Goal: Task Accomplishment & Management: Manage account settings

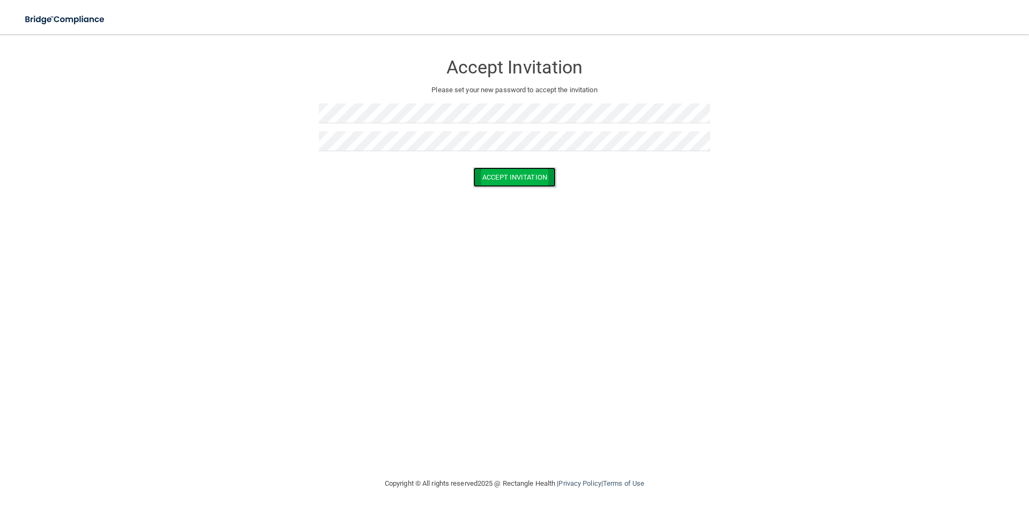
click at [496, 174] on button "Accept Invitation" at bounding box center [514, 177] width 83 height 20
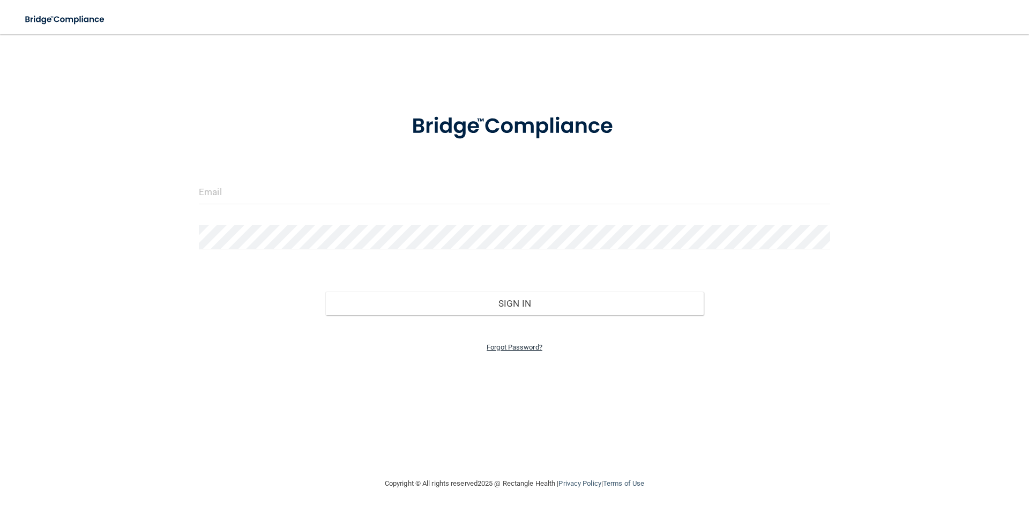
click at [518, 347] on link "Forgot Password?" at bounding box center [515, 347] width 56 height 8
click at [484, 206] on form "Enter your email address and select the Submit button to reset your password. S…" at bounding box center [514, 195] width 1019 height 192
click at [485, 222] on input "email" at bounding box center [514, 225] width 329 height 24
paste input "[PERSON_NAME][EMAIL_ADDRESS][DOMAIN_NAME]"
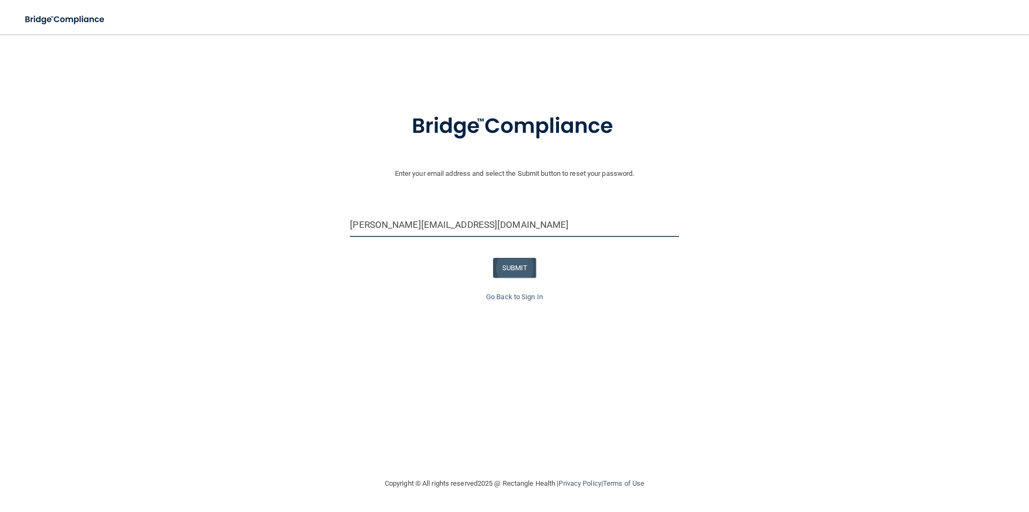
type input "[PERSON_NAME][EMAIL_ADDRESS][DOMAIN_NAME]"
drag, startPoint x: 524, startPoint y: 271, endPoint x: 532, endPoint y: 271, distance: 7.5
click at [524, 271] on button "SUBMIT" at bounding box center [514, 268] width 43 height 20
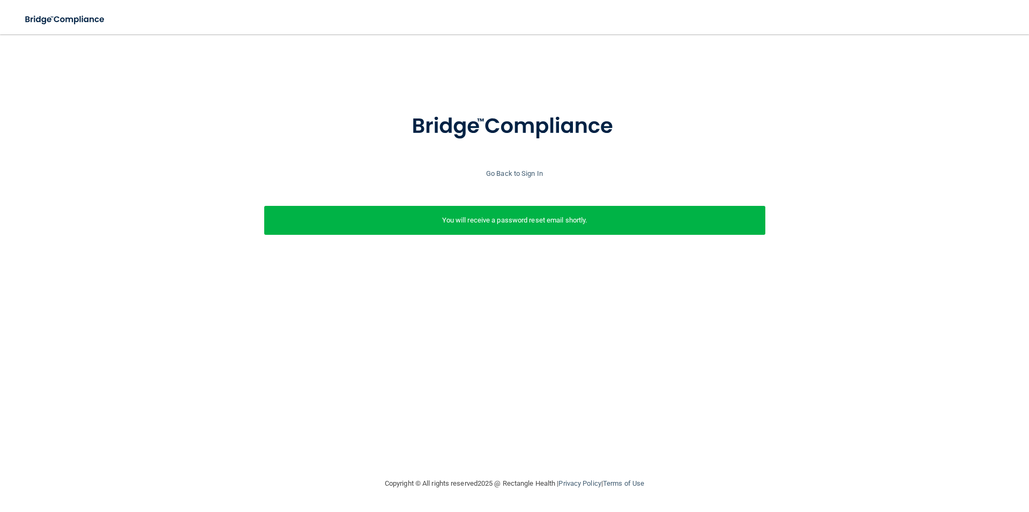
click at [524, 165] on div at bounding box center [514, 133] width 1019 height 69
click at [523, 172] on link "Go Back to Sign In" at bounding box center [514, 173] width 57 height 8
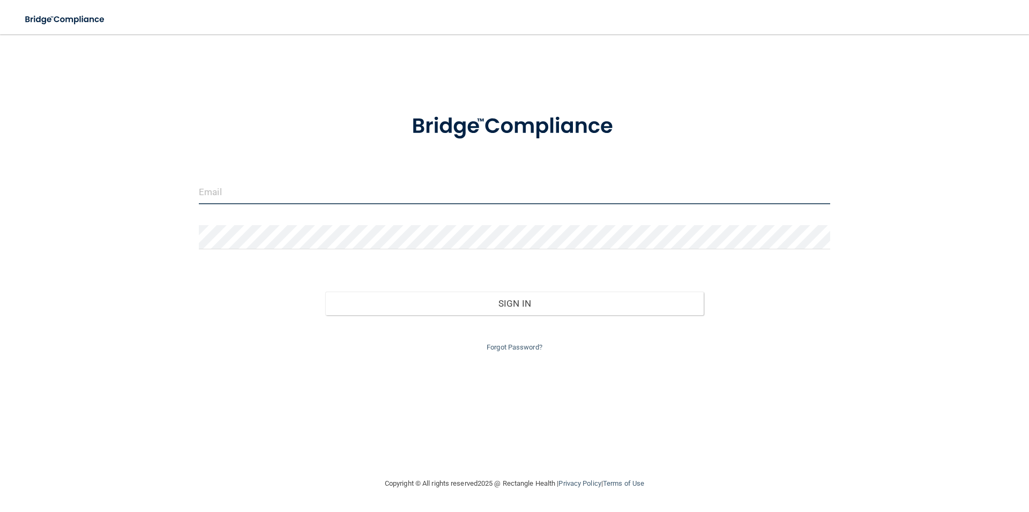
click at [393, 187] on input "email" at bounding box center [515, 192] width 632 height 24
type input "[PERSON_NAME][EMAIL_ADDRESS][DOMAIN_NAME]"
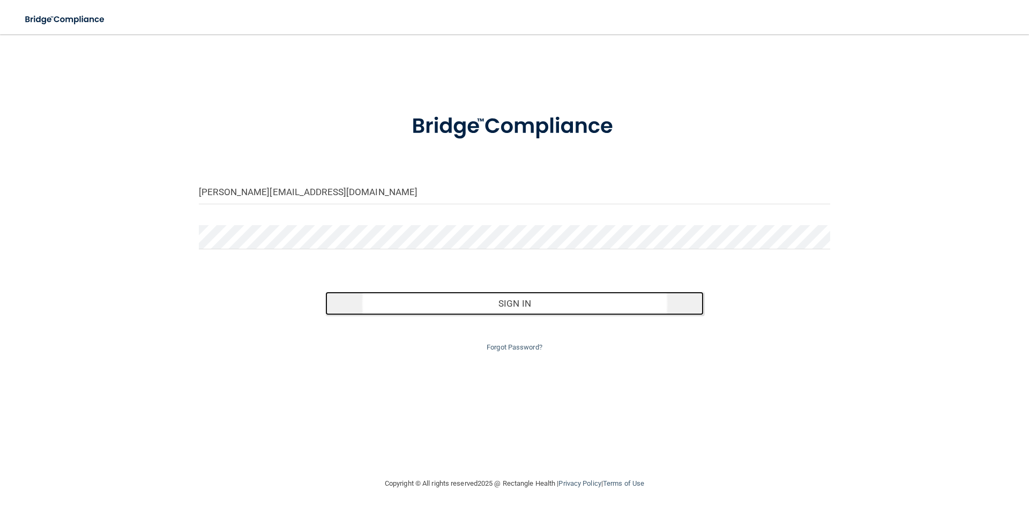
click at [518, 300] on button "Sign In" at bounding box center [514, 304] width 379 height 24
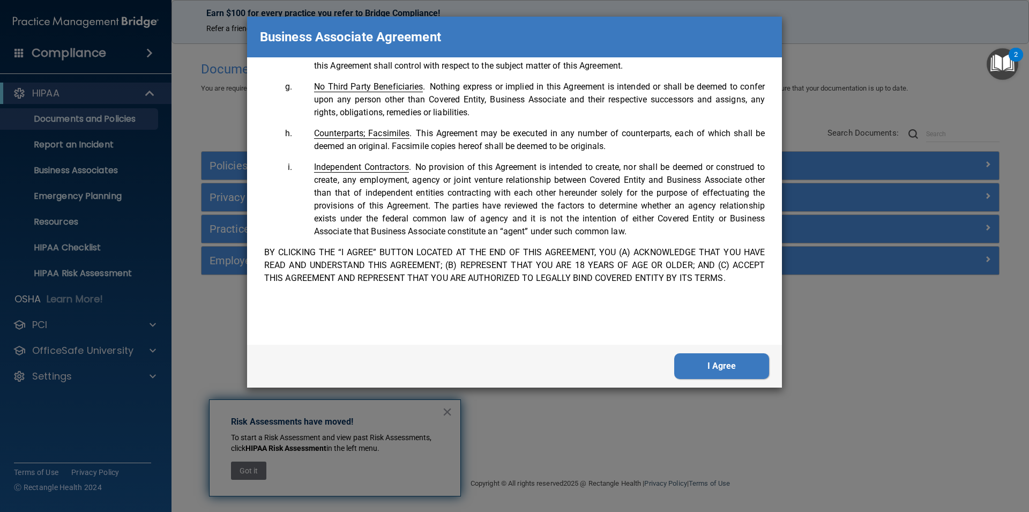
scroll to position [2199, 0]
click at [716, 367] on button "I Agree" at bounding box center [721, 366] width 95 height 26
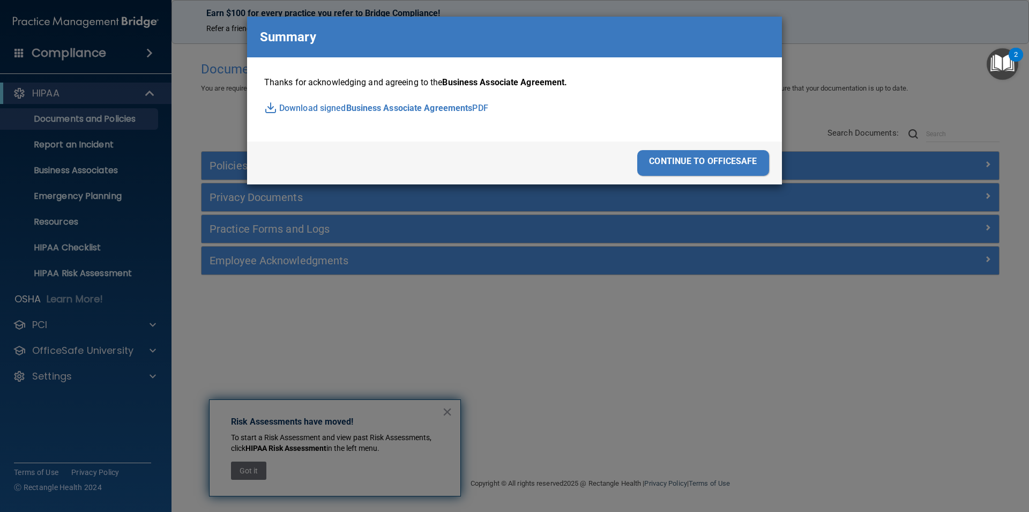
click at [686, 151] on div "continue to officesafe" at bounding box center [703, 163] width 132 height 26
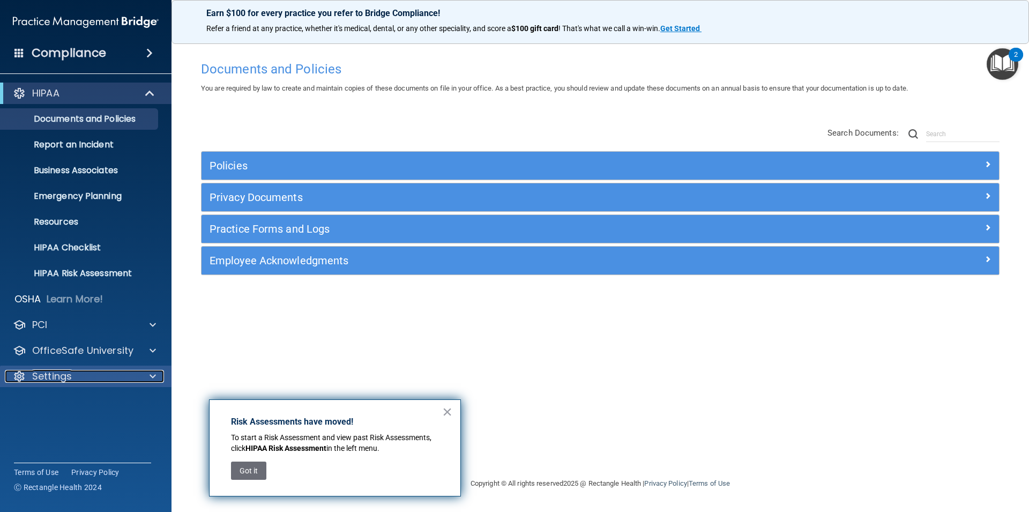
click at [124, 374] on div "Settings" at bounding box center [71, 376] width 133 height 13
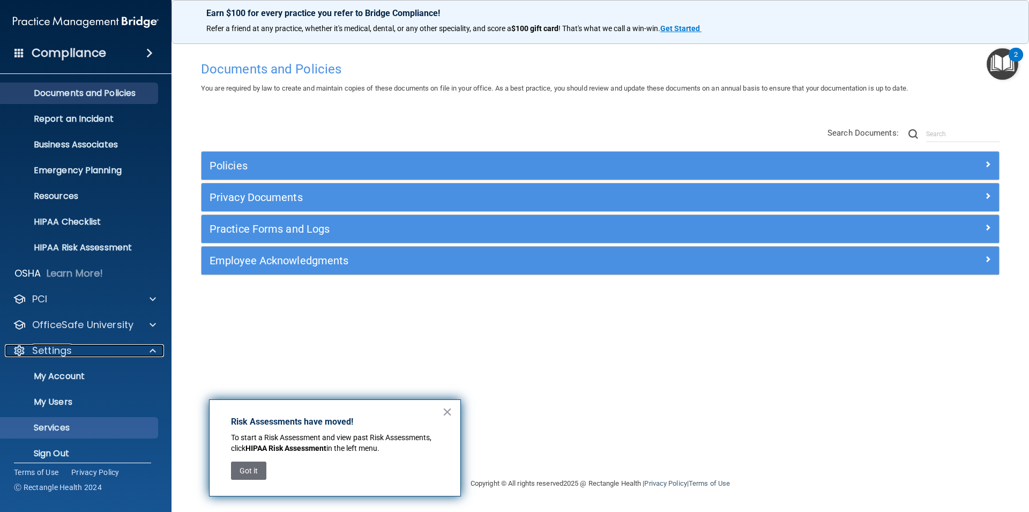
scroll to position [36, 0]
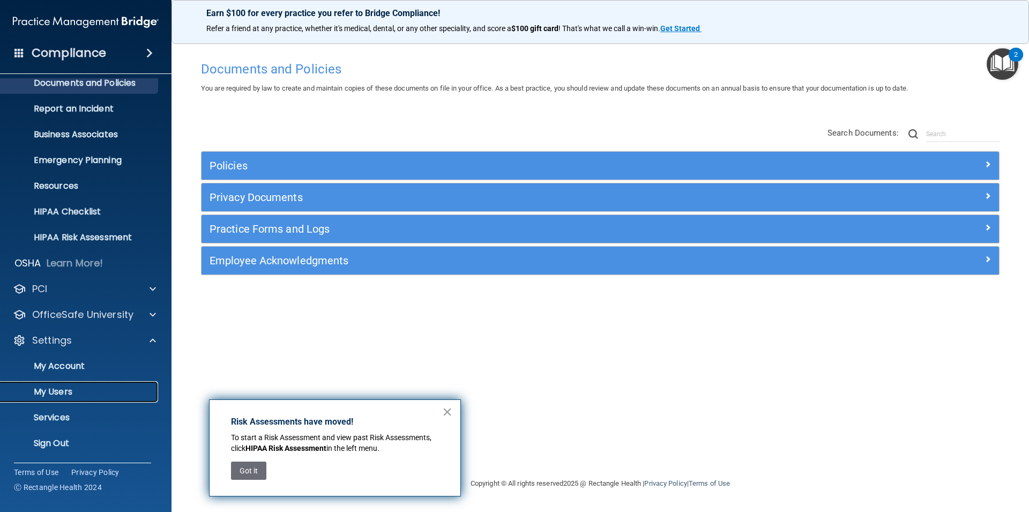
click at [74, 387] on p "My Users" at bounding box center [80, 392] width 146 height 11
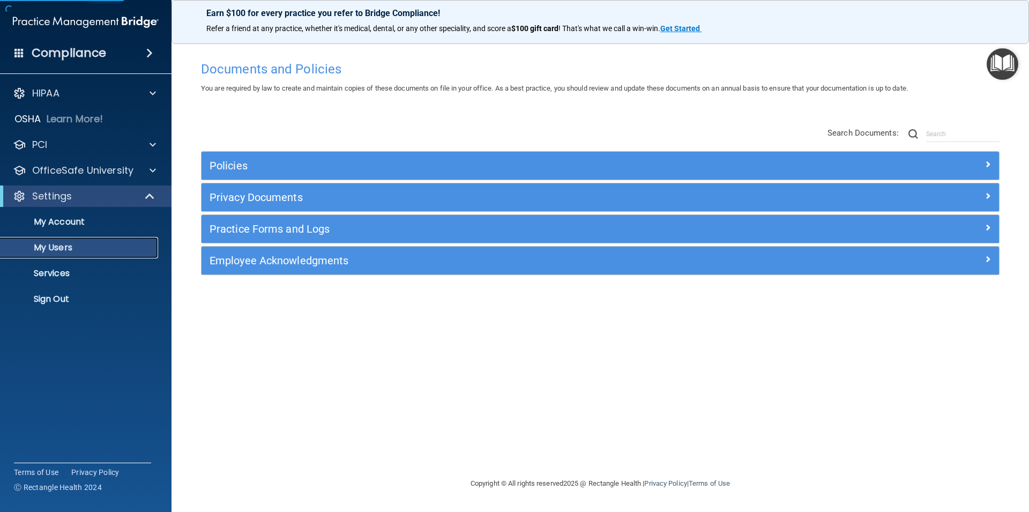
select select "20"
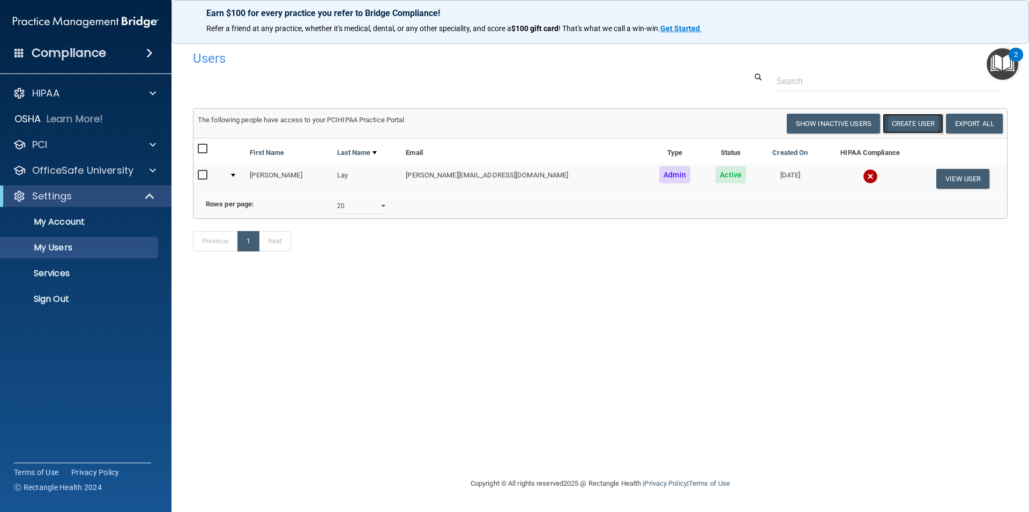
click at [919, 124] on button "Create User" at bounding box center [913, 124] width 61 height 20
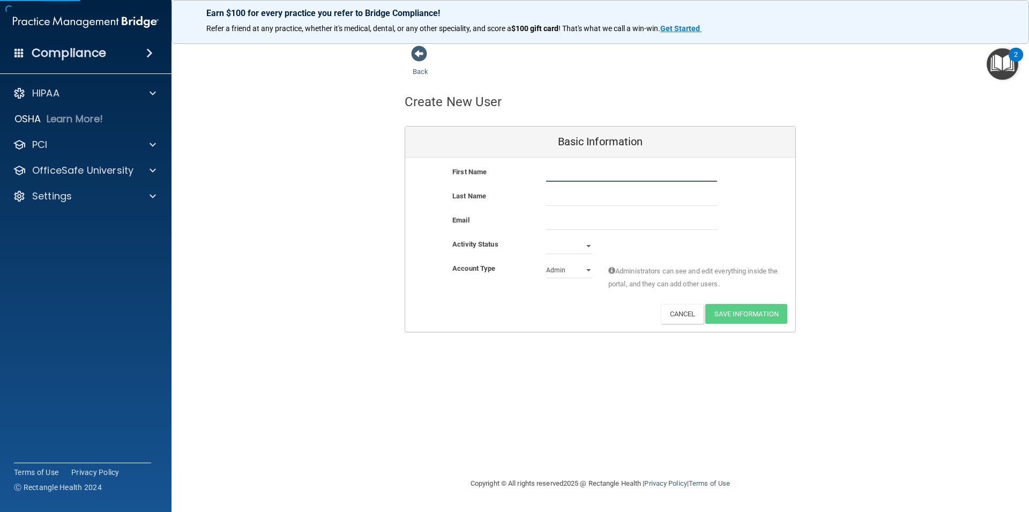
click at [583, 176] on input "text" at bounding box center [631, 174] width 171 height 16
click at [417, 70] on div "Back" at bounding box center [437, 61] width 65 height 33
click at [417, 71] on link "Back" at bounding box center [421, 65] width 16 height 21
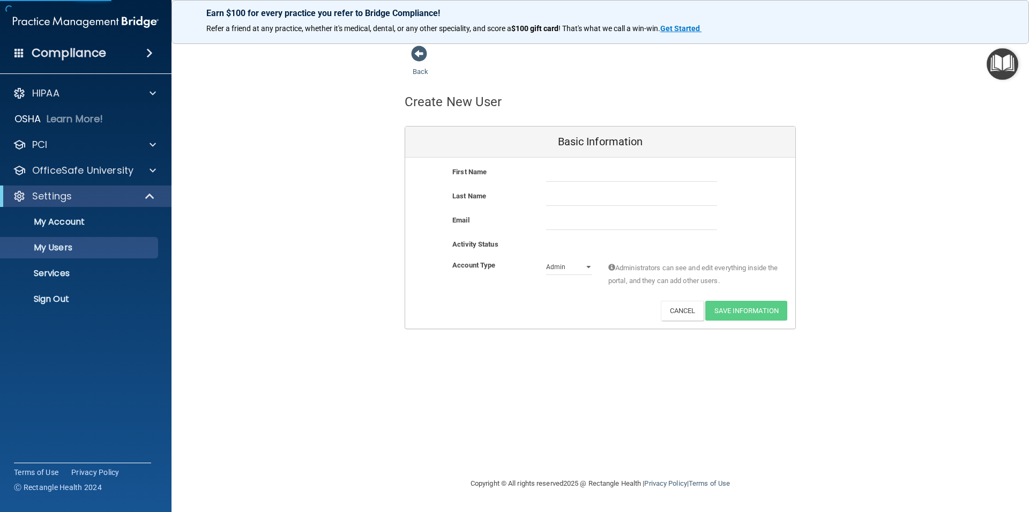
select select "20"
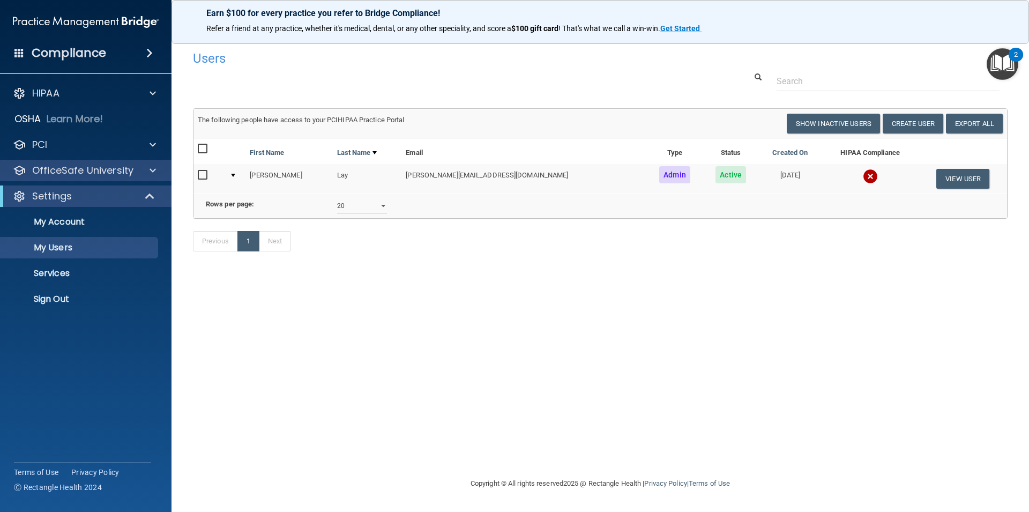
click at [129, 180] on div "OfficeSafe University" at bounding box center [86, 170] width 172 height 21
click at [139, 176] on div at bounding box center [151, 170] width 27 height 13
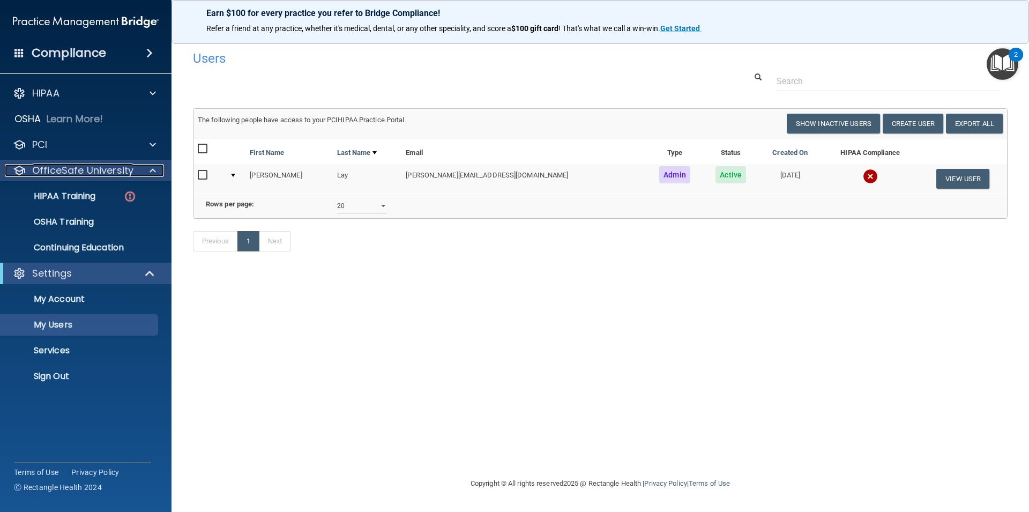
click at [139, 176] on div at bounding box center [151, 170] width 27 height 13
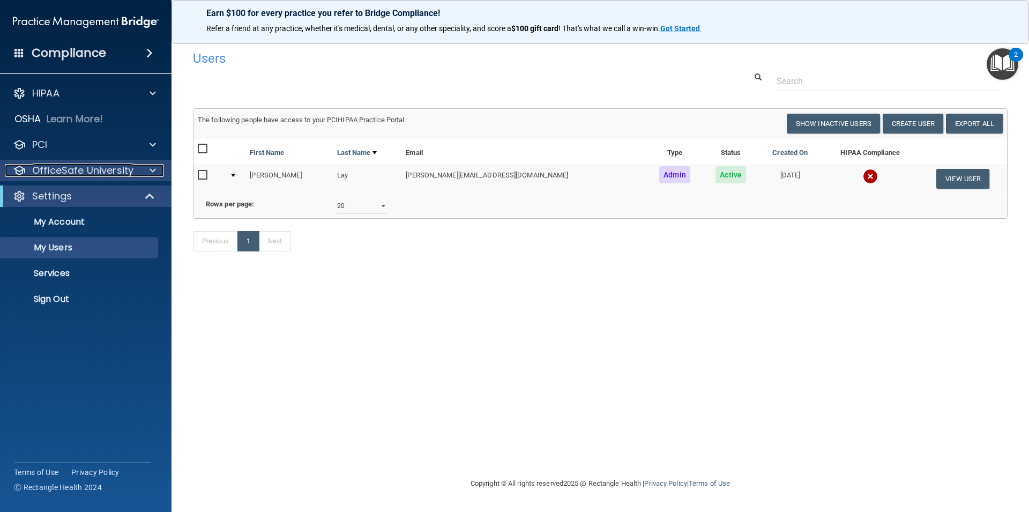
click at [134, 175] on div "OfficeSafe University" at bounding box center [71, 170] width 133 height 13
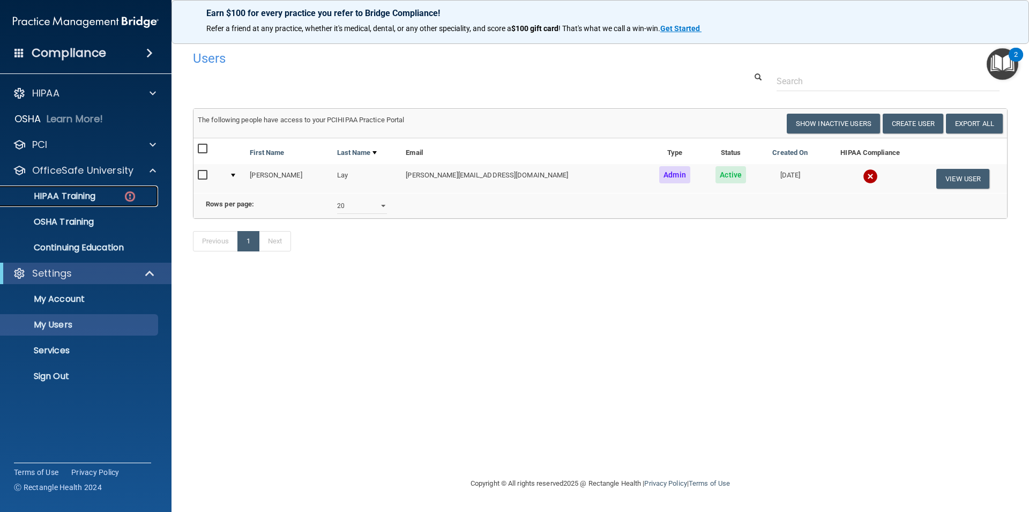
click at [106, 198] on div "HIPAA Training" at bounding box center [80, 196] width 146 height 11
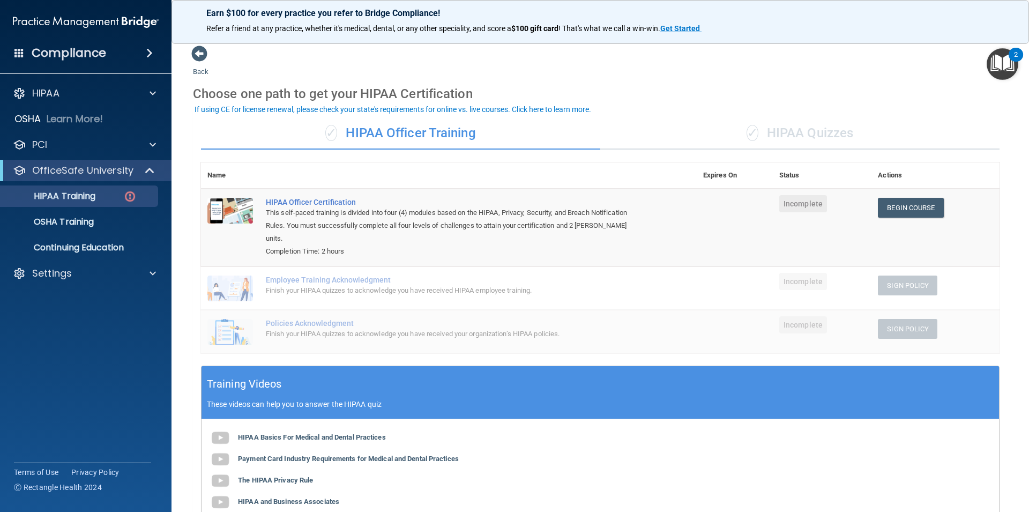
click at [770, 138] on div "✓ HIPAA Quizzes" at bounding box center [799, 133] width 399 height 32
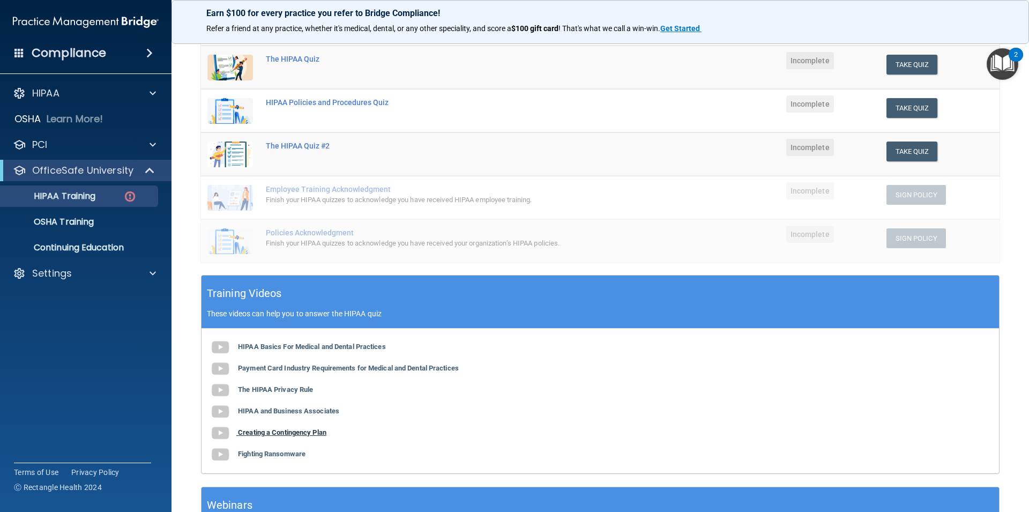
scroll to position [145, 0]
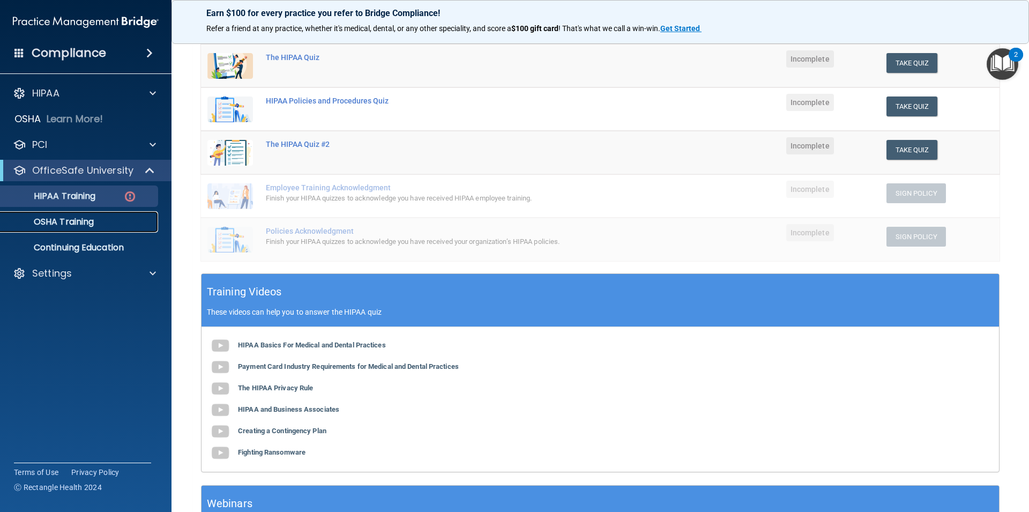
click at [87, 226] on p "OSHA Training" at bounding box center [50, 222] width 87 height 11
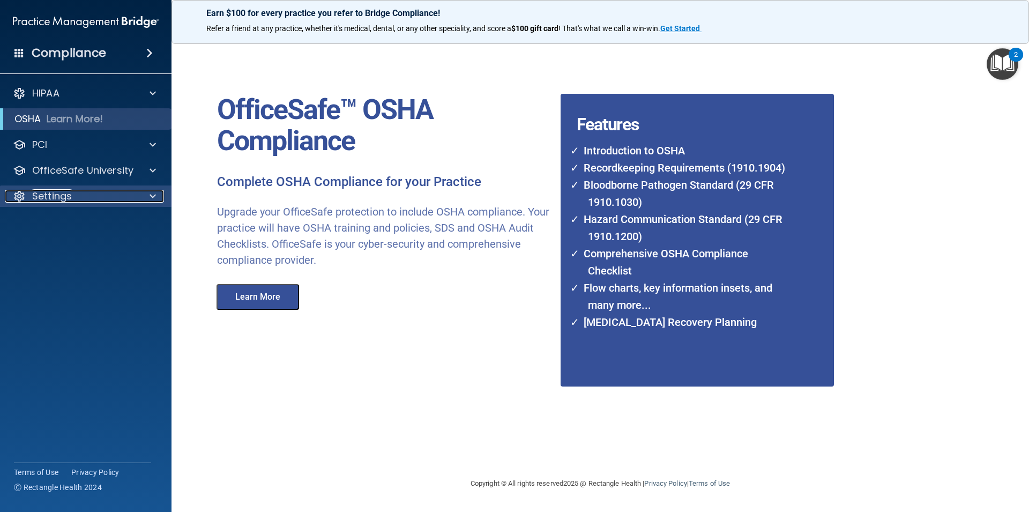
click at [120, 192] on div "Settings" at bounding box center [71, 196] width 133 height 13
click at [125, 211] on link "My Account" at bounding box center [73, 221] width 169 height 21
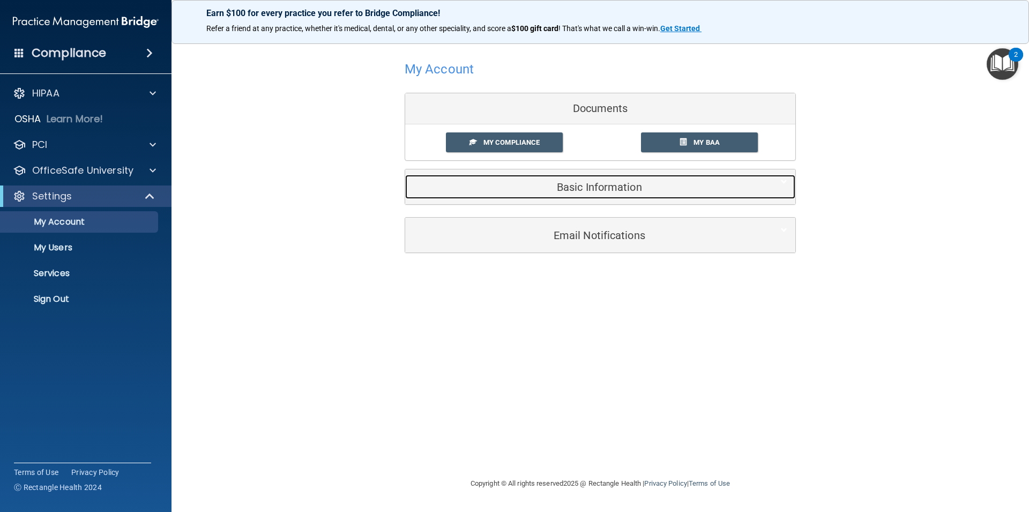
drag, startPoint x: 597, startPoint y: 189, endPoint x: 673, endPoint y: 191, distance: 75.6
click at [597, 190] on h5 "Basic Information" at bounding box center [583, 187] width 341 height 12
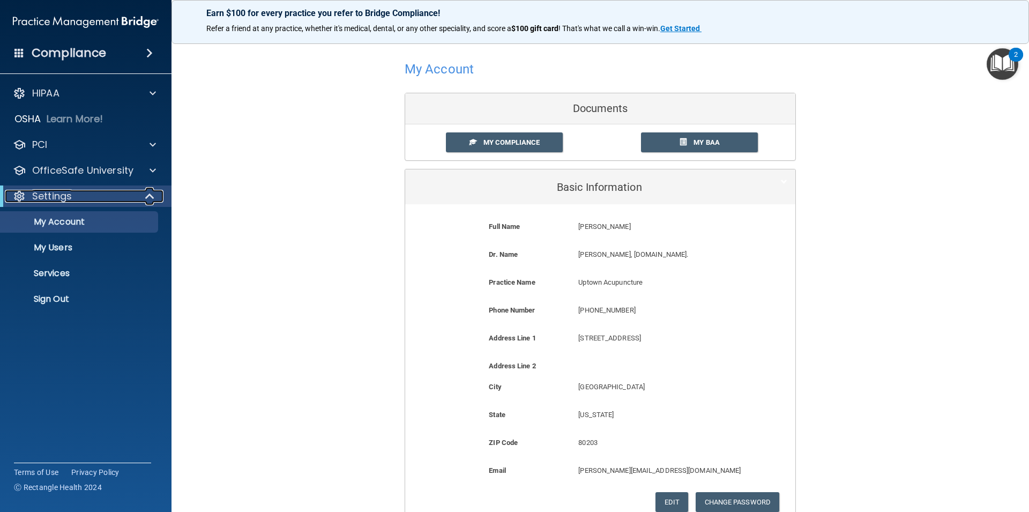
click at [106, 191] on div "Settings" at bounding box center [71, 196] width 132 height 13
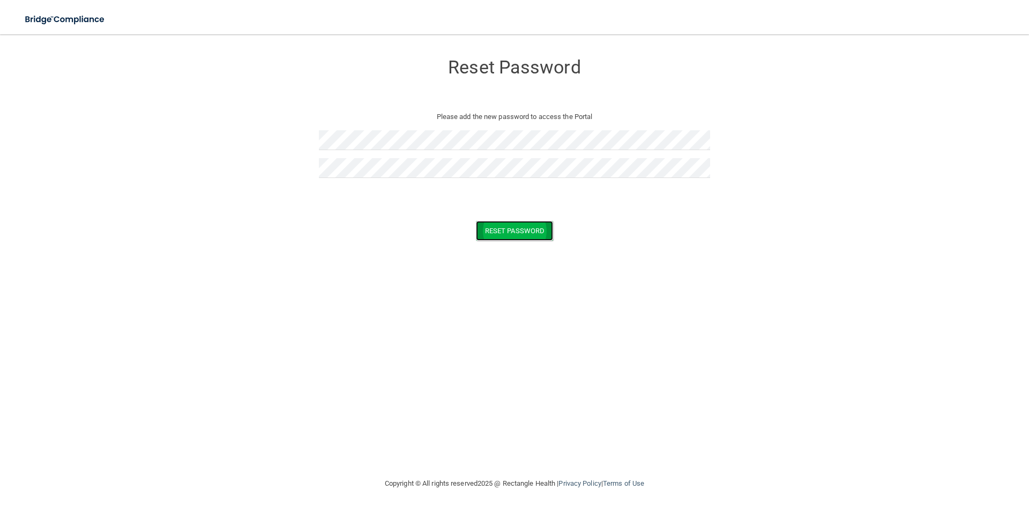
click at [497, 232] on button "Reset Password" at bounding box center [514, 231] width 77 height 20
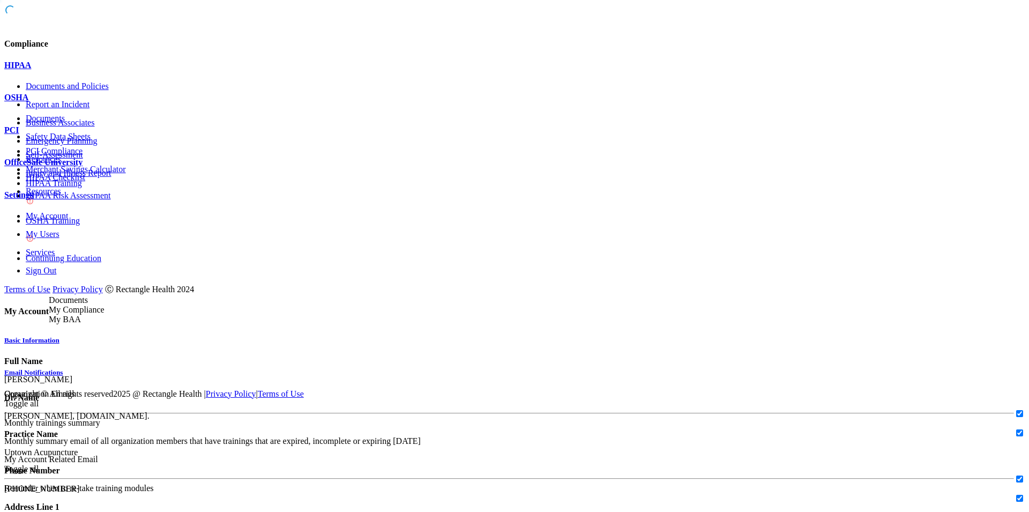
click at [146, 176] on div at bounding box center [514, 176] width 1021 height 0
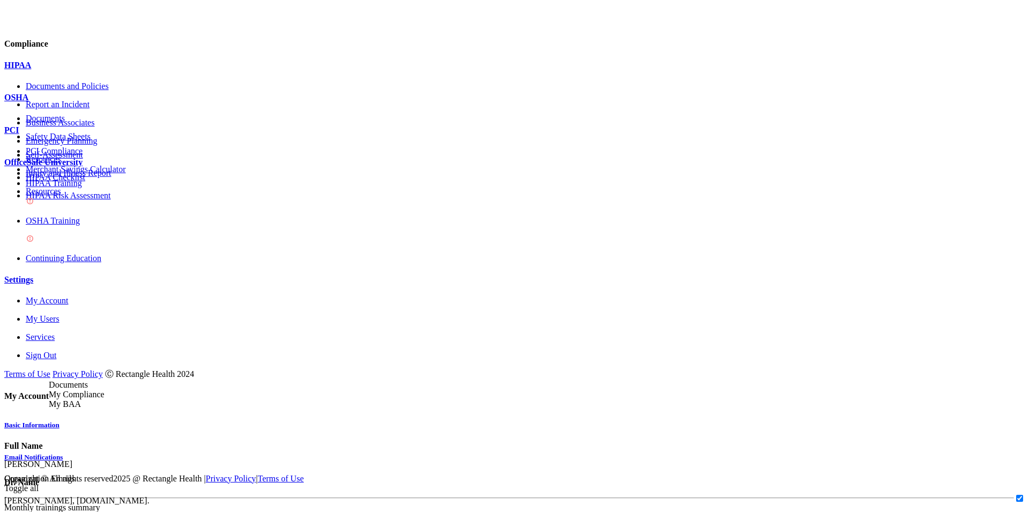
click at [86, 225] on p "OSHA Training" at bounding box center [525, 221] width 999 height 10
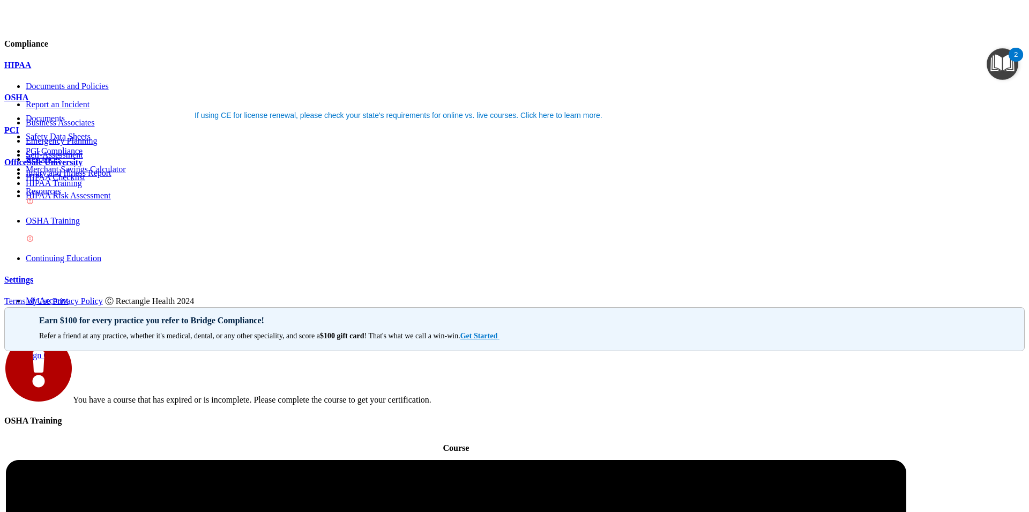
drag, startPoint x: 680, startPoint y: 135, endPoint x: 697, endPoint y: 140, distance: 18.0
click at [697, 438] on tr "Course Required Expires On Status Actions" at bounding box center [588, 448] width 1167 height 20
click at [105, 70] on div "HIPAA" at bounding box center [514, 66] width 1021 height 10
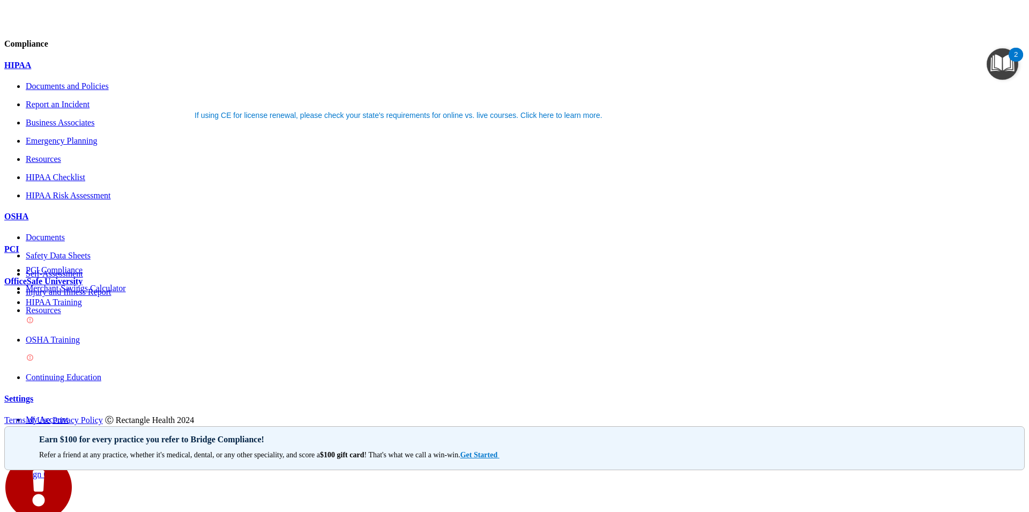
click at [72, 91] on p "Documents and Policies" at bounding box center [525, 86] width 999 height 10
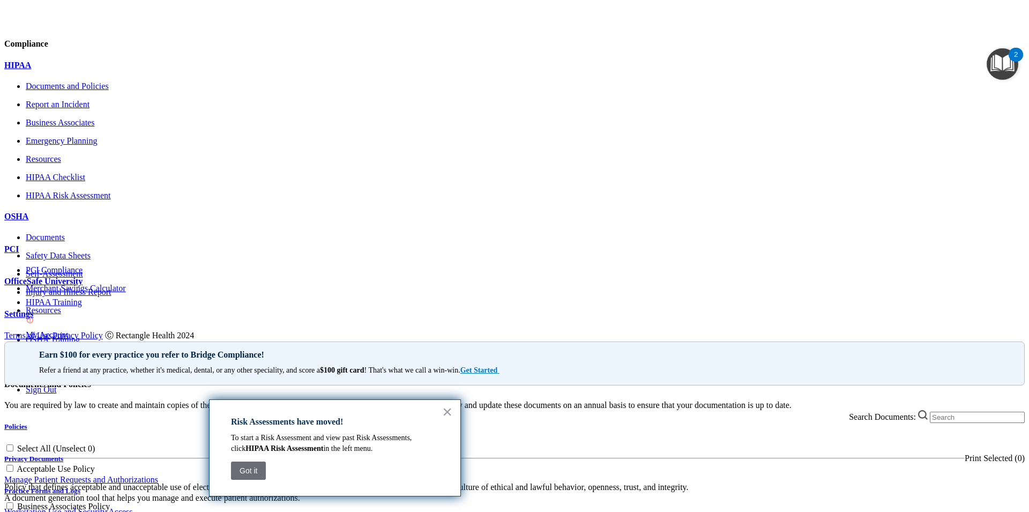
click at [267, 487] on h5 "Practice Forms and Logs" at bounding box center [514, 491] width 1021 height 9
click at [133, 507] on span "Workstation Use and Security Access" at bounding box center [68, 511] width 129 height 9
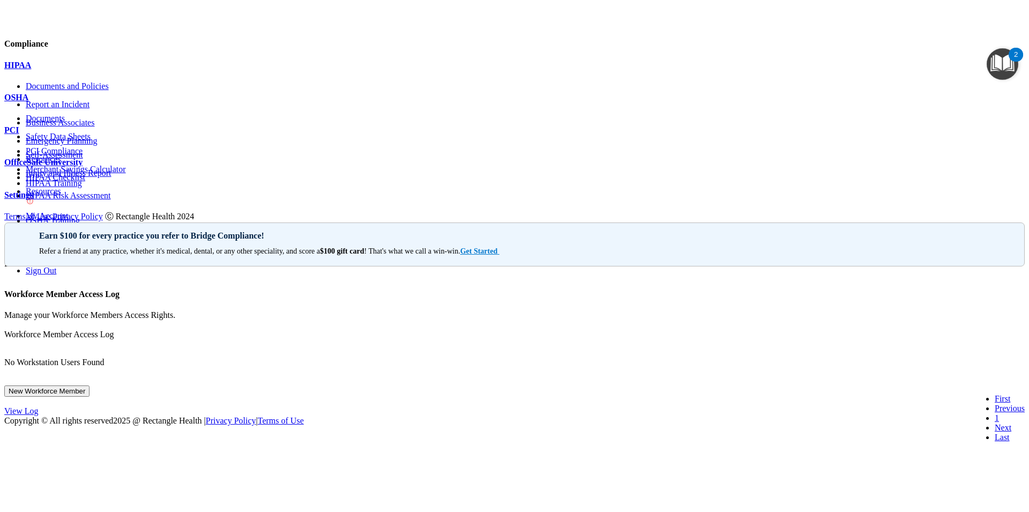
click at [90, 385] on button "New Workforce Member" at bounding box center [46, 390] width 85 height 11
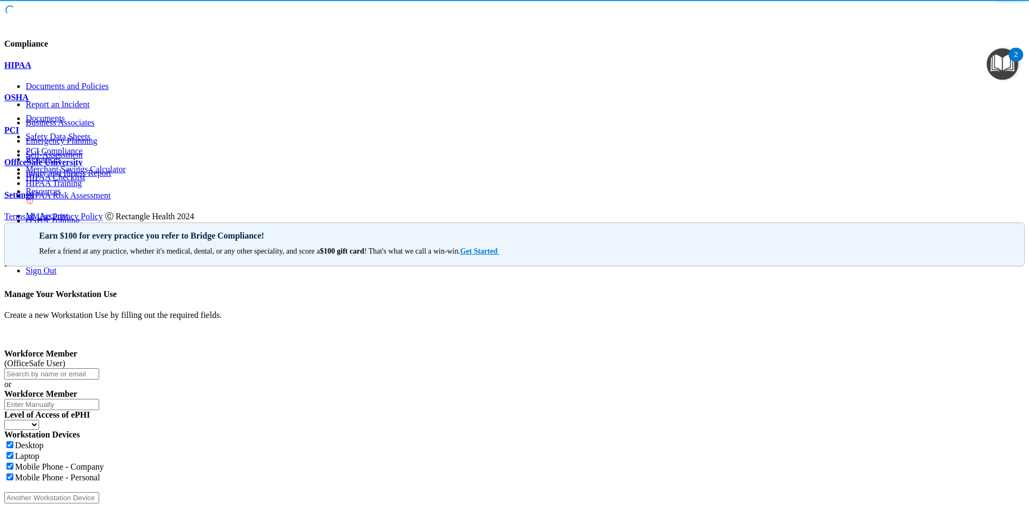
scroll to position [48, 0]
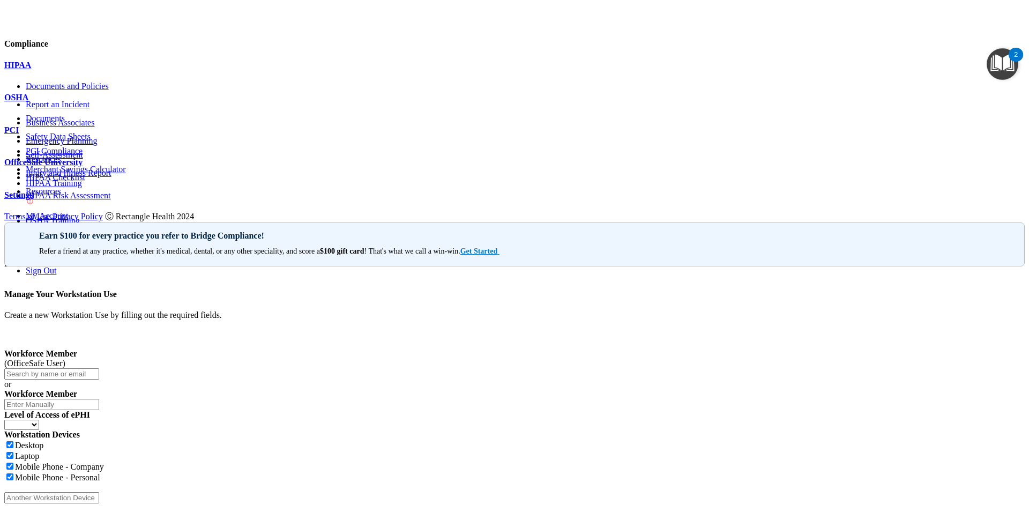
click at [99, 399] on input "text" at bounding box center [51, 404] width 95 height 11
type input "[PERSON_NAME]"
click option "Full" at bounding box center [0, 0] width 0 height 0
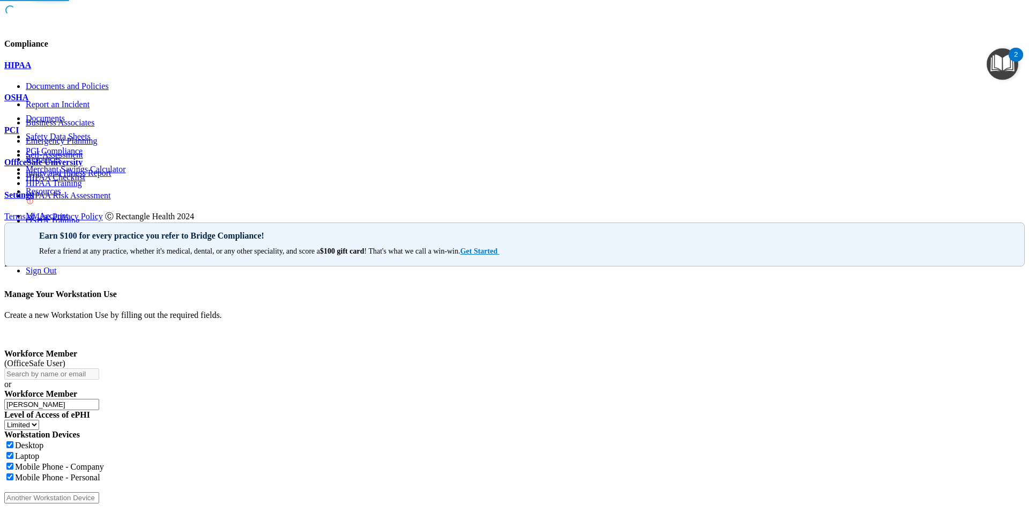
select select "? string:Full ?"
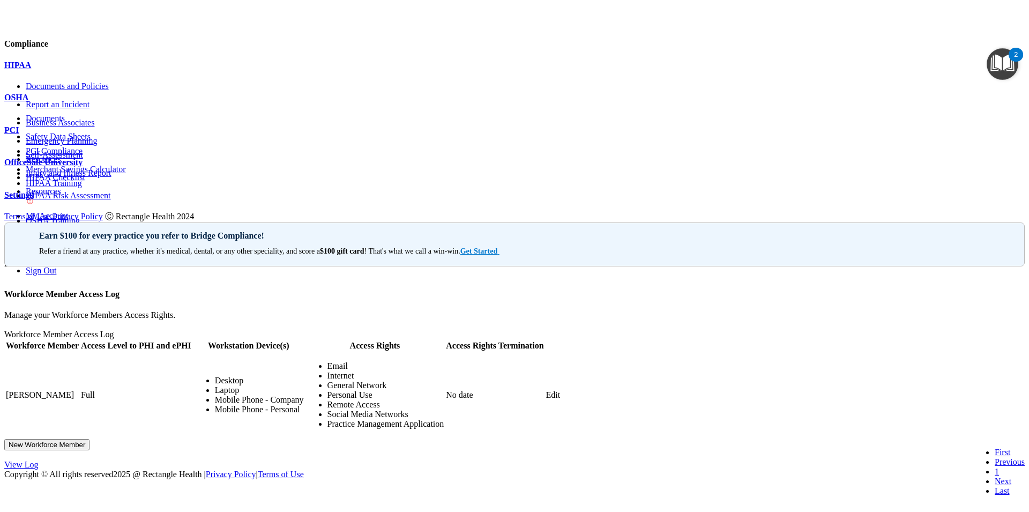
click at [136, 70] on div "HIPAA" at bounding box center [514, 66] width 1021 height 10
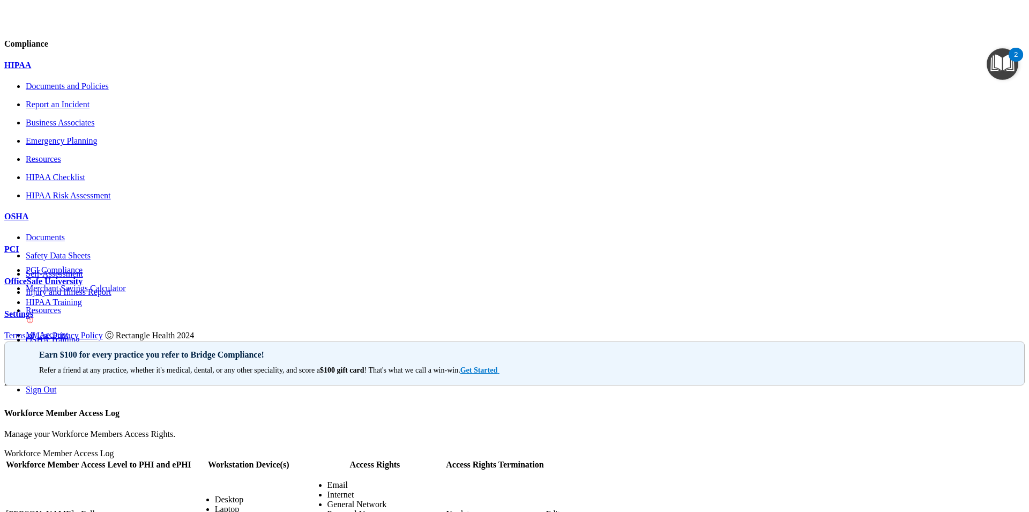
click at [123, 91] on p "Documents and Policies" at bounding box center [525, 86] width 999 height 10
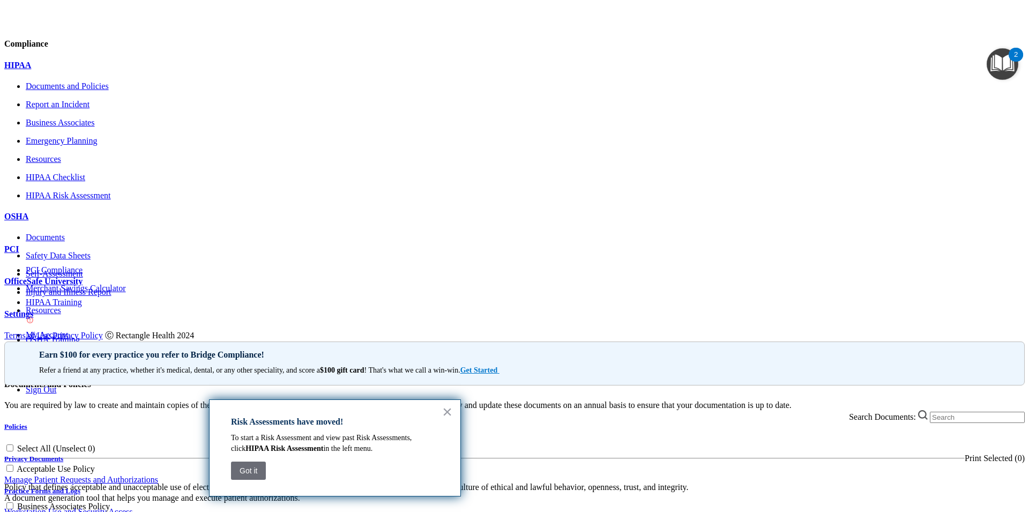
click at [302, 487] on h5 "Practice Forms and Logs" at bounding box center [514, 491] width 1021 height 9
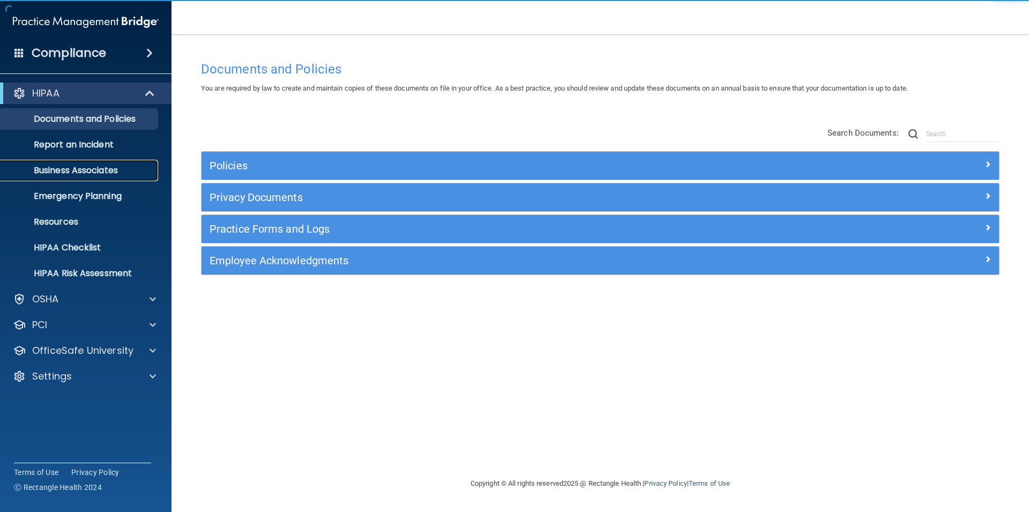
click at [64, 174] on p "Business Associates" at bounding box center [80, 170] width 146 height 11
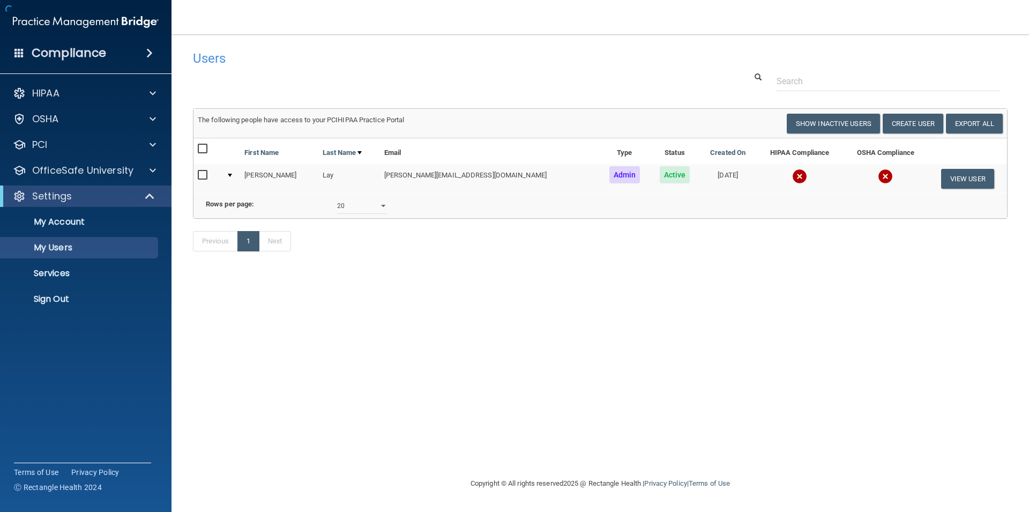
select select "20"
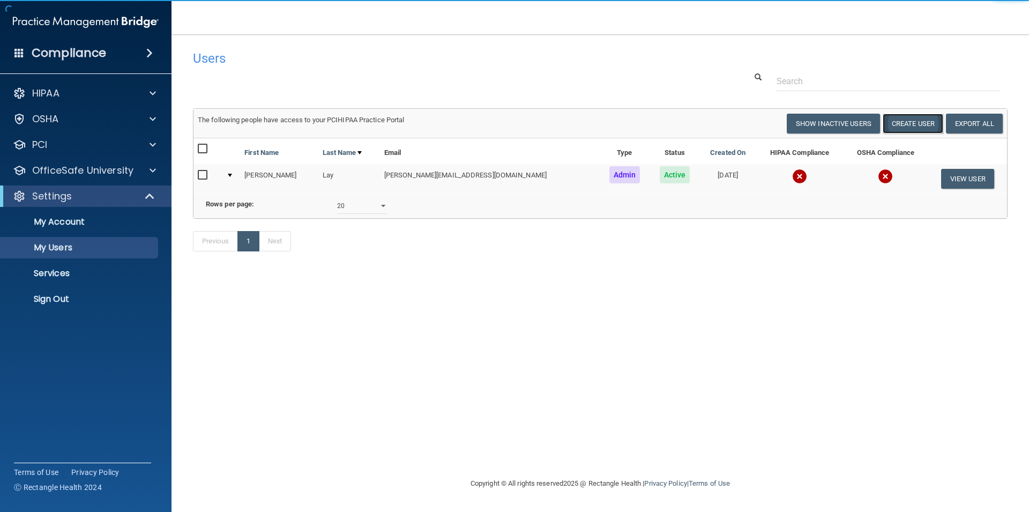
click at [902, 130] on button "Create User" at bounding box center [913, 124] width 61 height 20
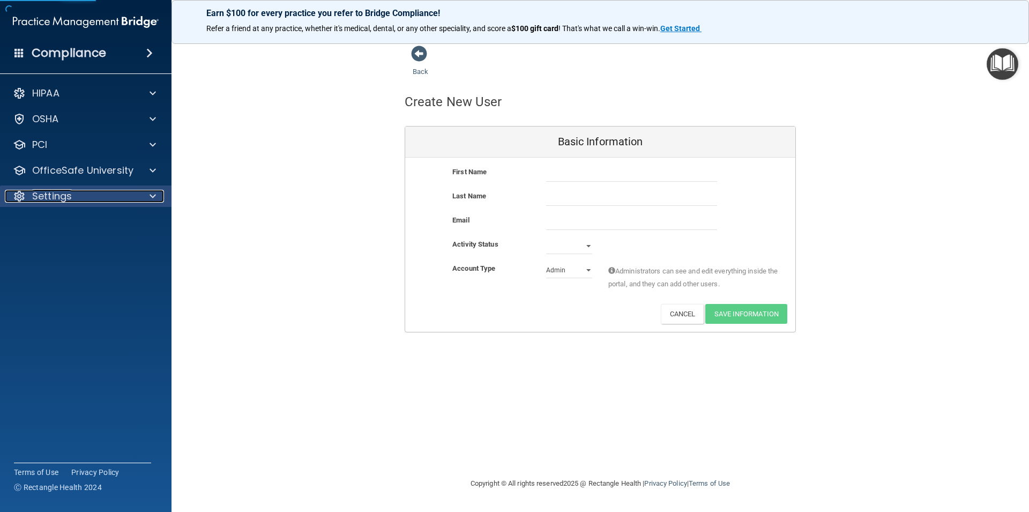
click at [118, 193] on div "Settings" at bounding box center [71, 196] width 133 height 13
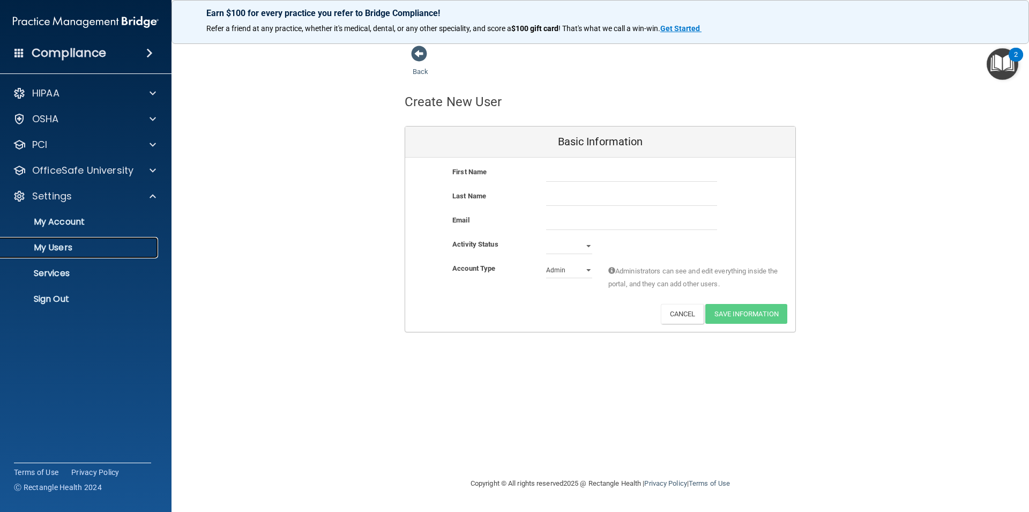
click at [96, 246] on p "My Users" at bounding box center [80, 247] width 146 height 11
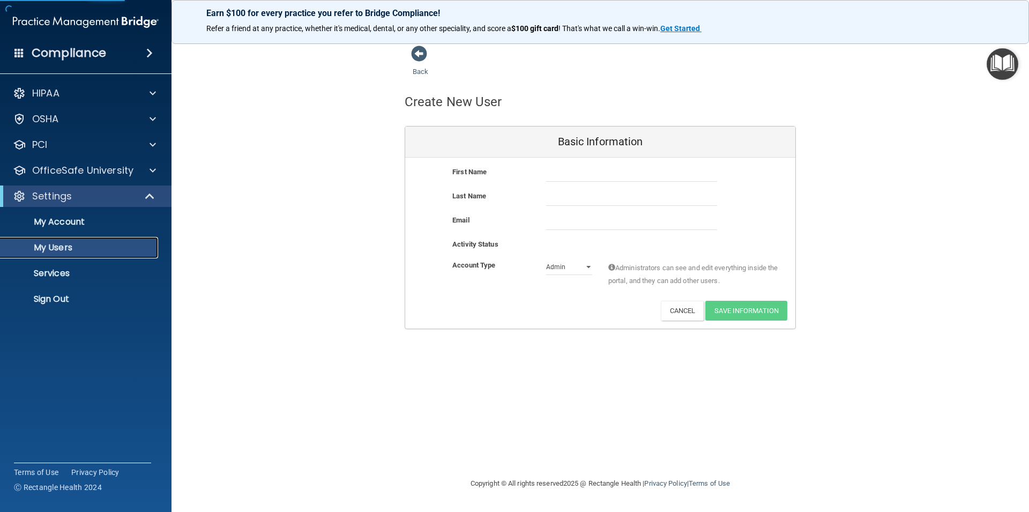
select select "20"
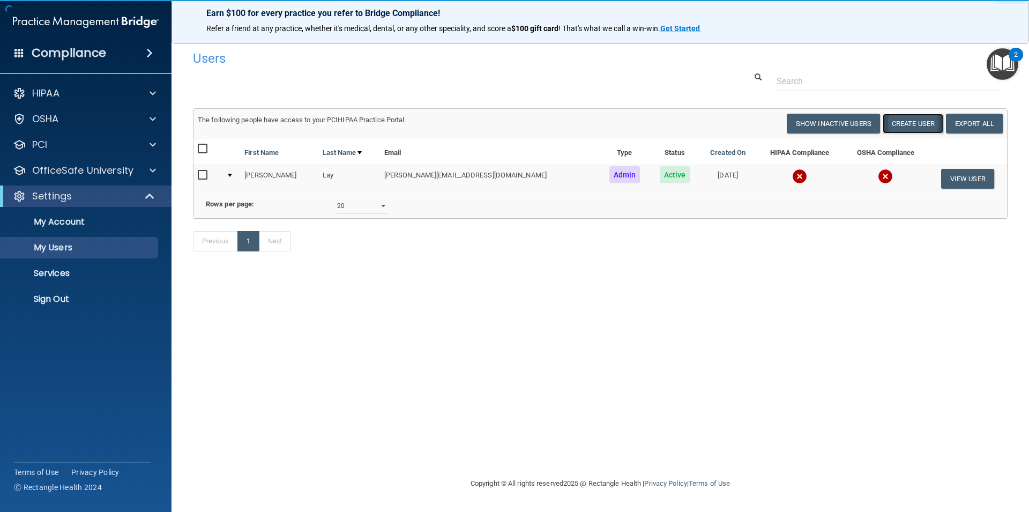
click at [898, 125] on button "Create User" at bounding box center [913, 124] width 61 height 20
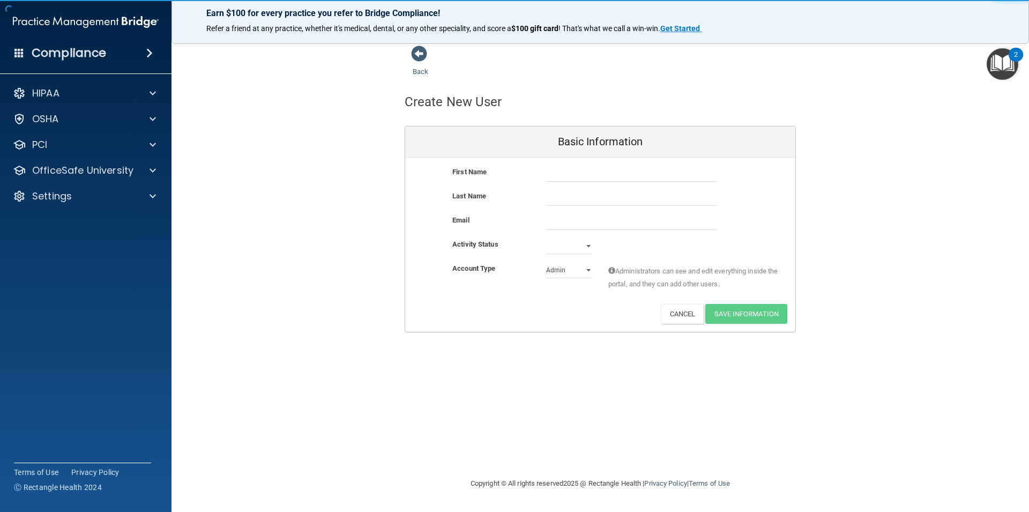
click at [573, 184] on div "First Name" at bounding box center [600, 178] width 390 height 24
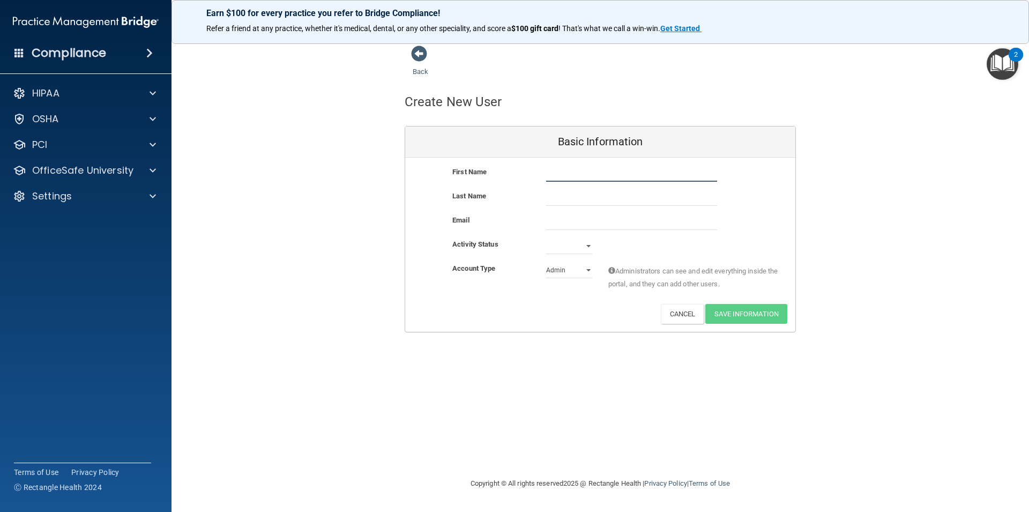
click at [575, 172] on input "text" at bounding box center [631, 174] width 171 height 16
type input "Ali"
click at [595, 192] on input "text" at bounding box center [631, 198] width 171 height 16
type input "Hahn"
click at [601, 221] on input "email" at bounding box center [631, 222] width 171 height 16
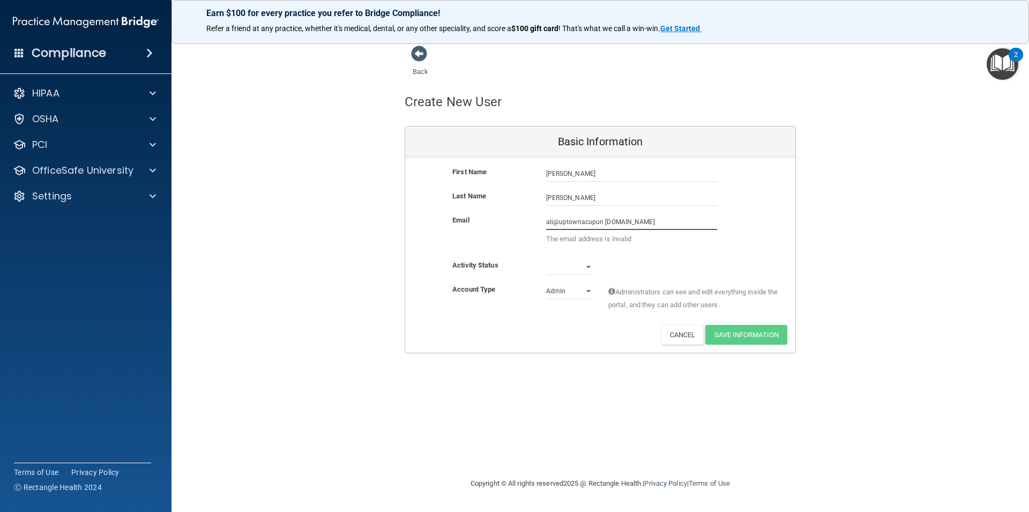
click at [604, 221] on input "ali@uptownacupun cture.com" at bounding box center [631, 222] width 171 height 16
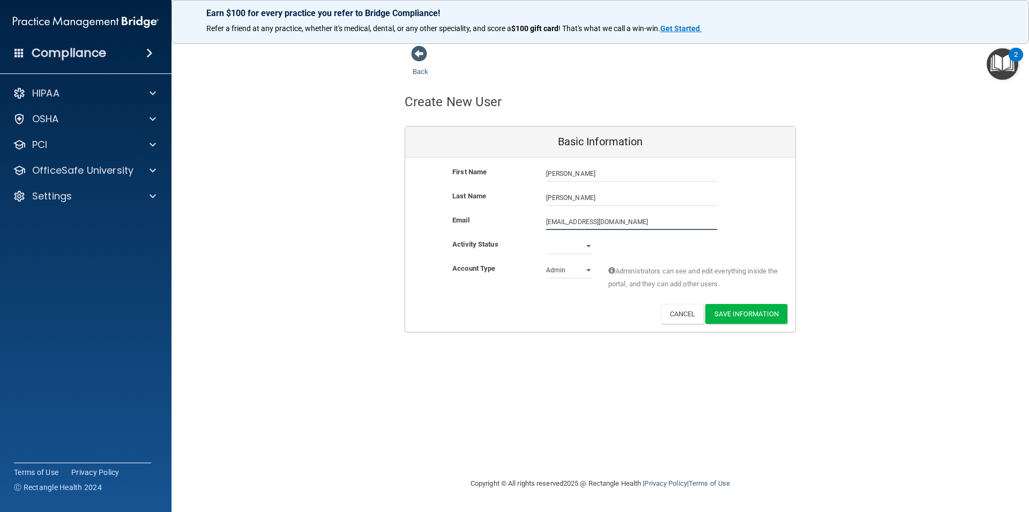
type input "ali@uptownacupuncture.com"
click at [546, 240] on select "Active Inactive" at bounding box center [569, 248] width 46 height 16
select select "active"
click option "Active" at bounding box center [0, 0] width 0 height 0
click at [546, 262] on select "Admin Member" at bounding box center [569, 270] width 46 height 16
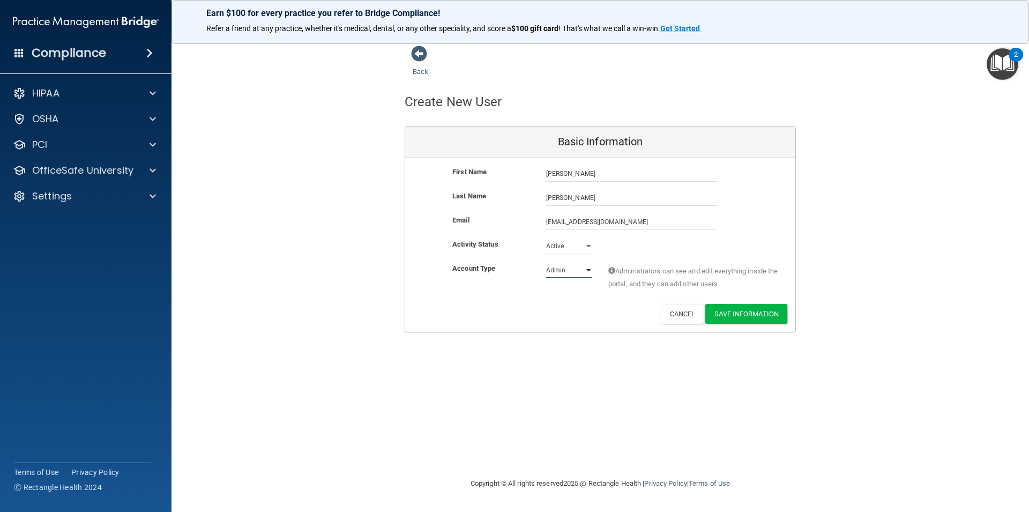
select select "practice_member"
click option "Member" at bounding box center [0, 0] width 0 height 0
click at [745, 307] on button "Save Information" at bounding box center [746, 314] width 82 height 20
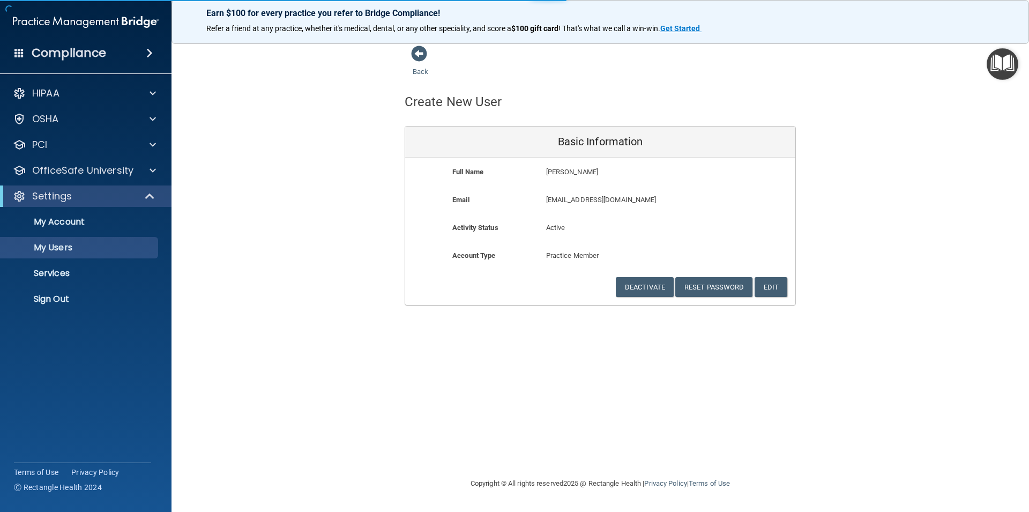
select select "20"
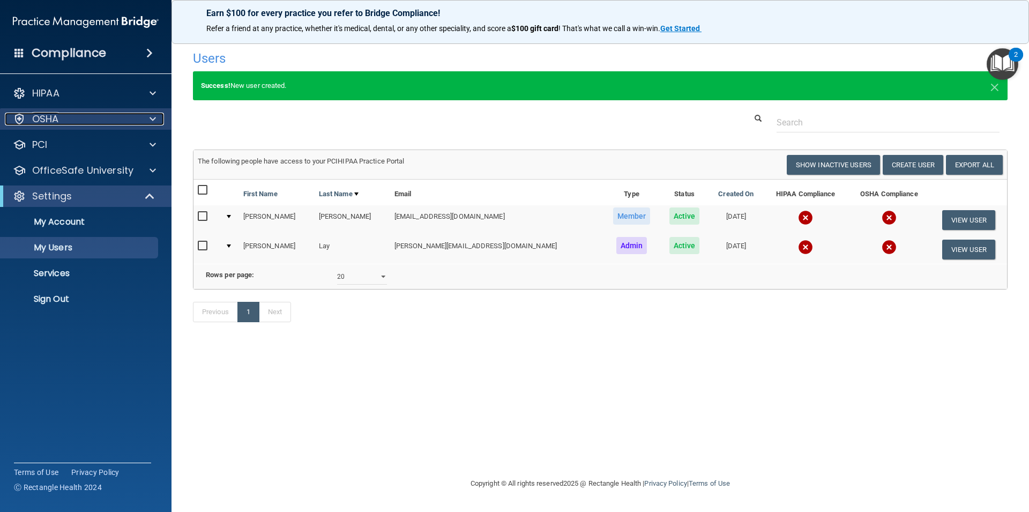
click at [131, 121] on div "OSHA" at bounding box center [71, 119] width 133 height 13
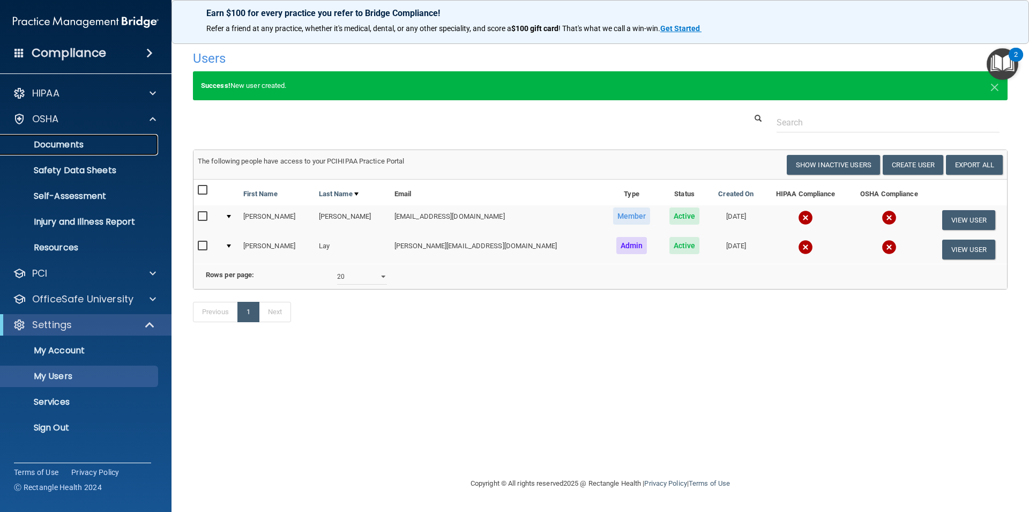
click at [79, 143] on p "Documents" at bounding box center [80, 144] width 146 height 11
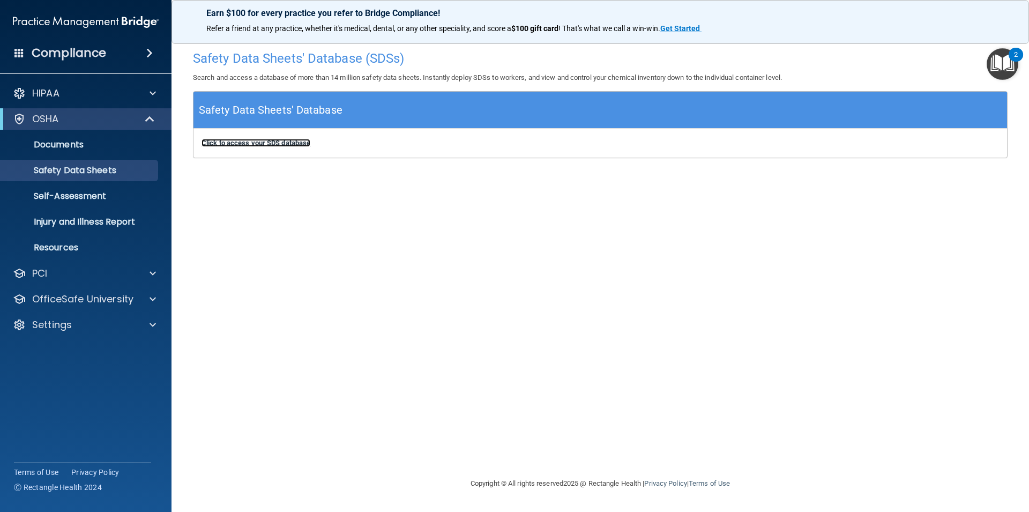
click at [245, 145] on b "Click to access your SDS database" at bounding box center [256, 143] width 109 height 8
click at [107, 196] on p "Self-Assessment" at bounding box center [80, 196] width 146 height 11
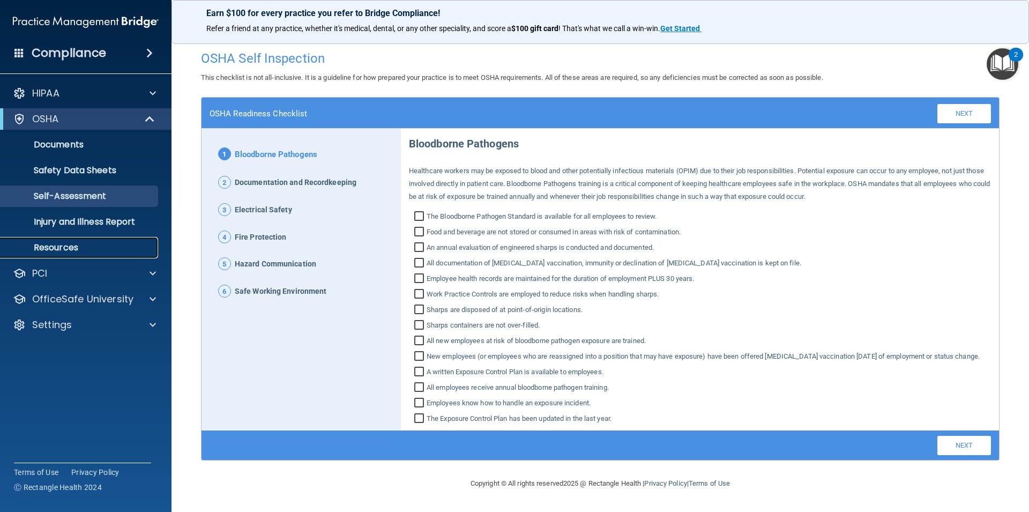
click at [127, 244] on p "Resources" at bounding box center [80, 247] width 146 height 11
